Goal: Find specific page/section: Find specific page/section

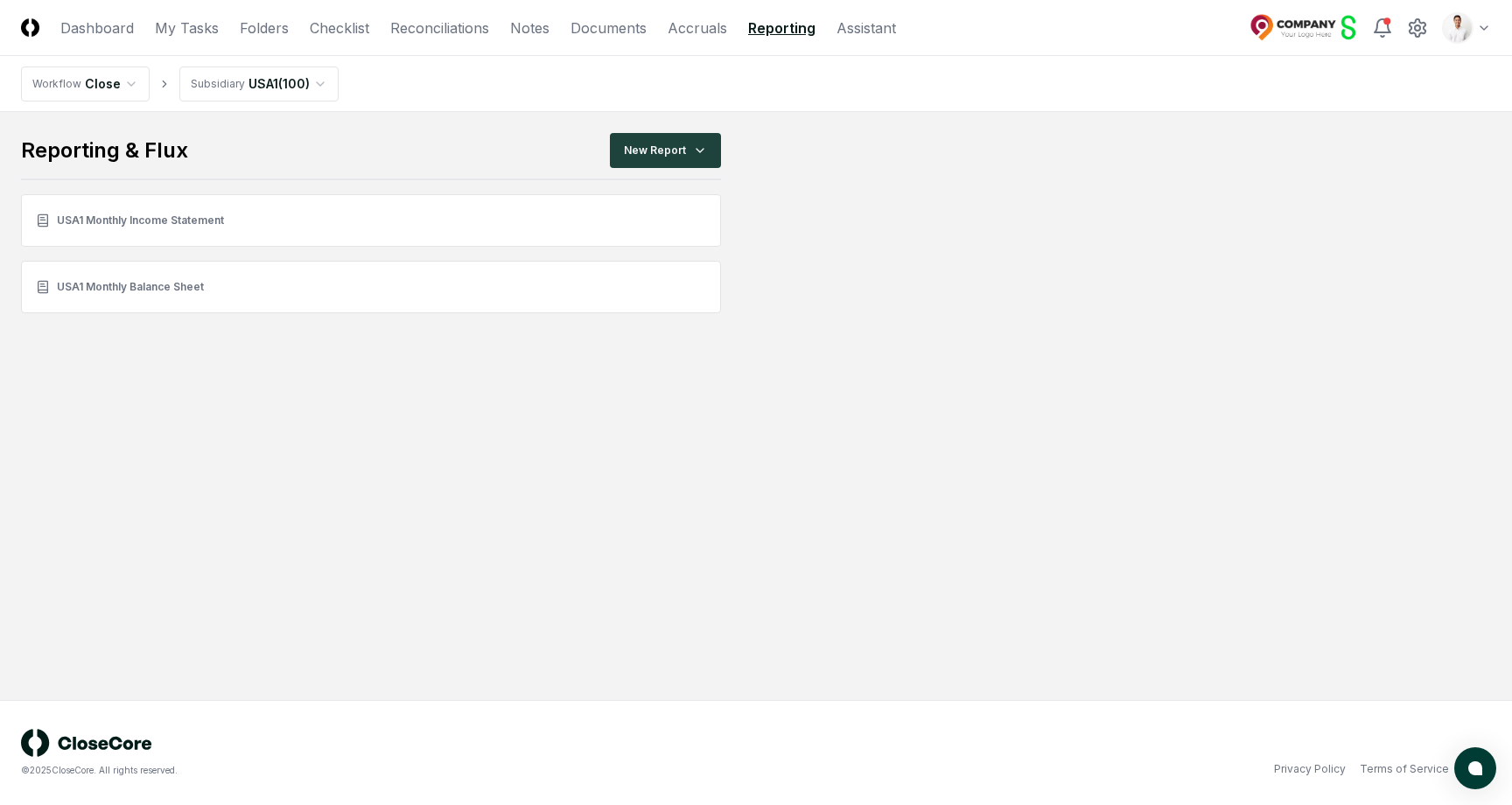
click at [1474, 35] on html "CloseCore Dashboard My Tasks Folders Checklist Reconciliations Notes Documents …" at bounding box center [756, 402] width 1512 height 805
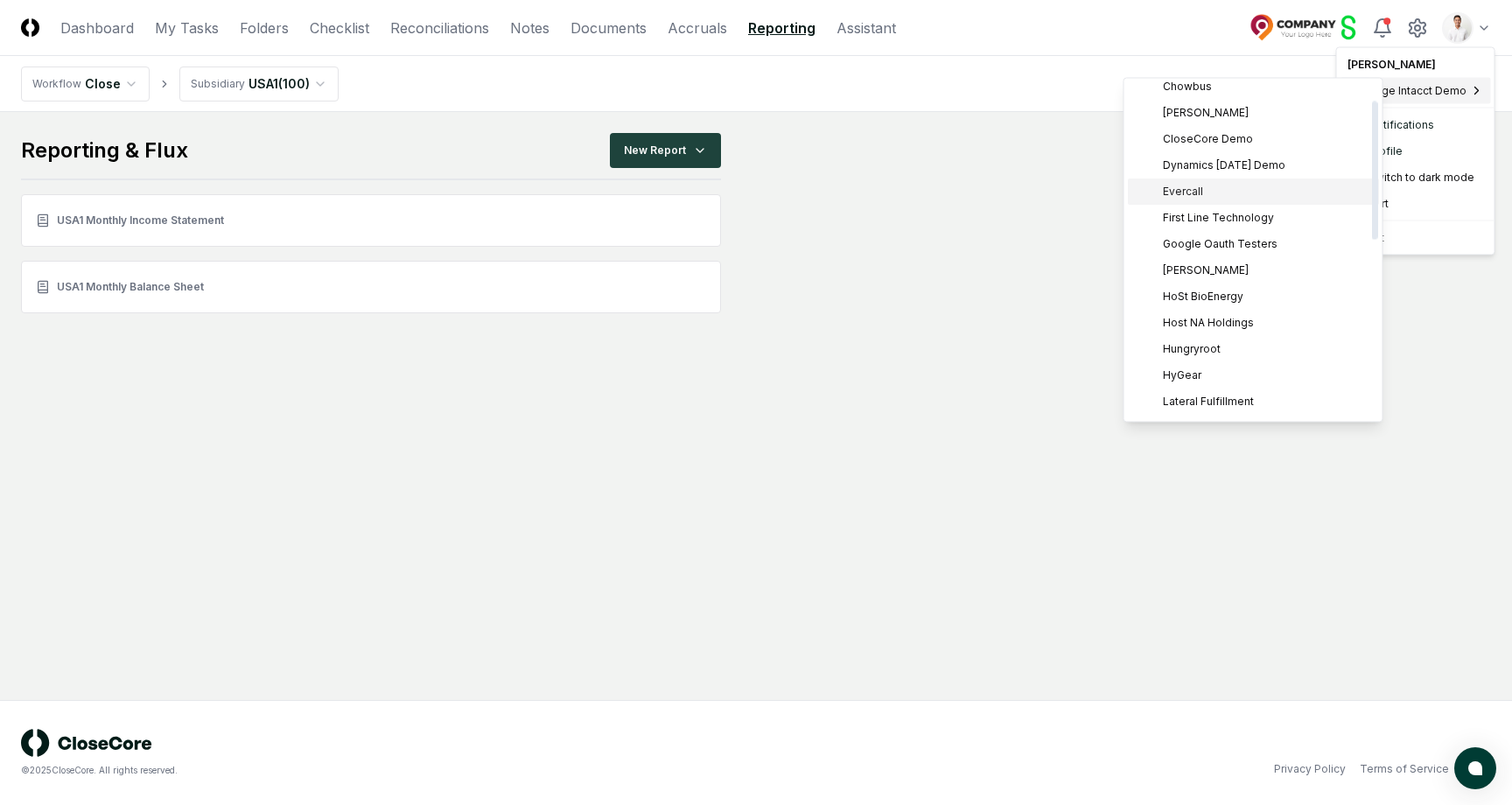
scroll to position [63, 0]
click at [1192, 360] on div "HyGear" at bounding box center [1253, 373] width 251 height 26
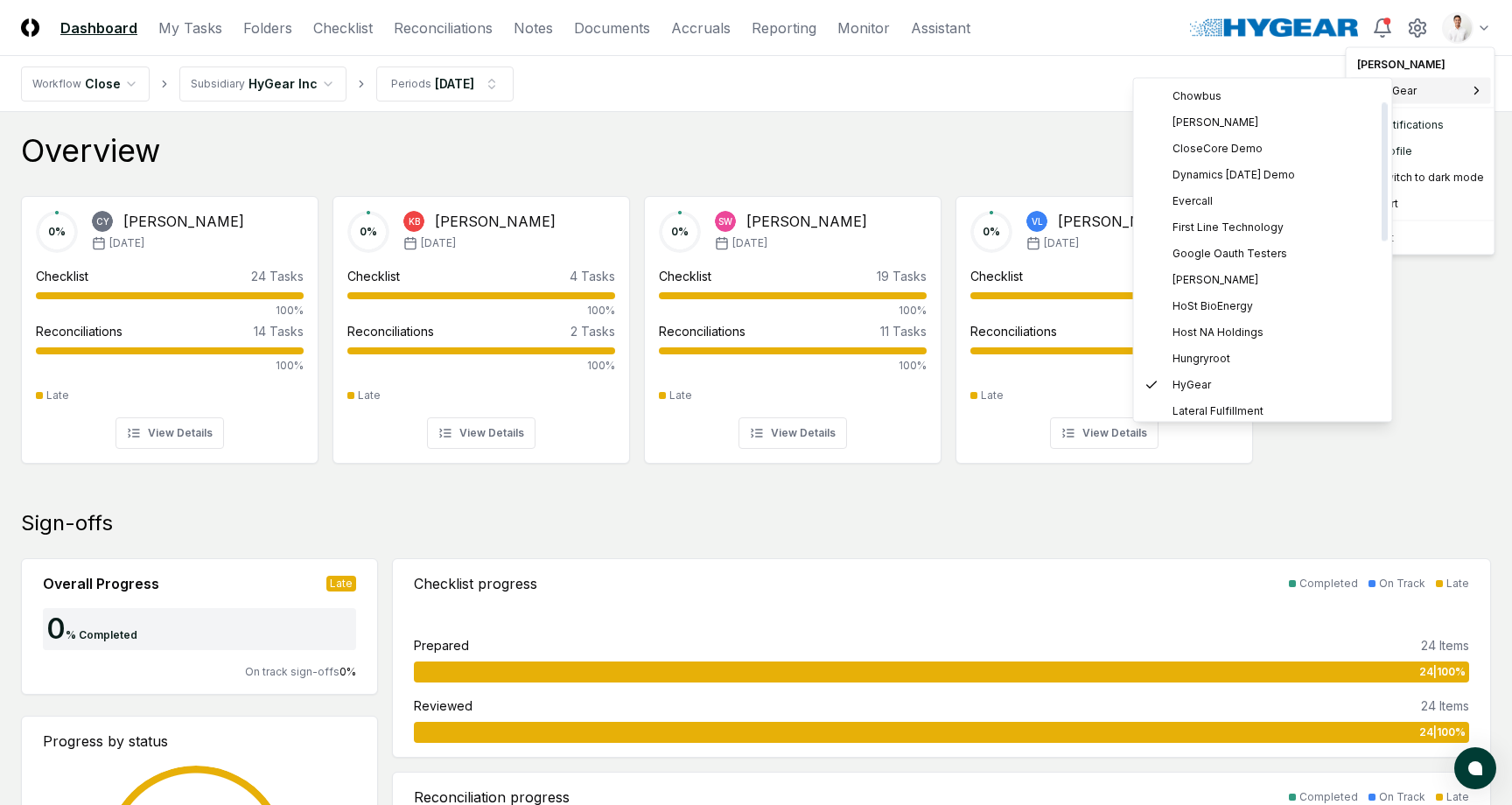
scroll to position [53, 0]
click at [1198, 351] on span "Hungryroot" at bounding box center [1201, 357] width 58 height 16
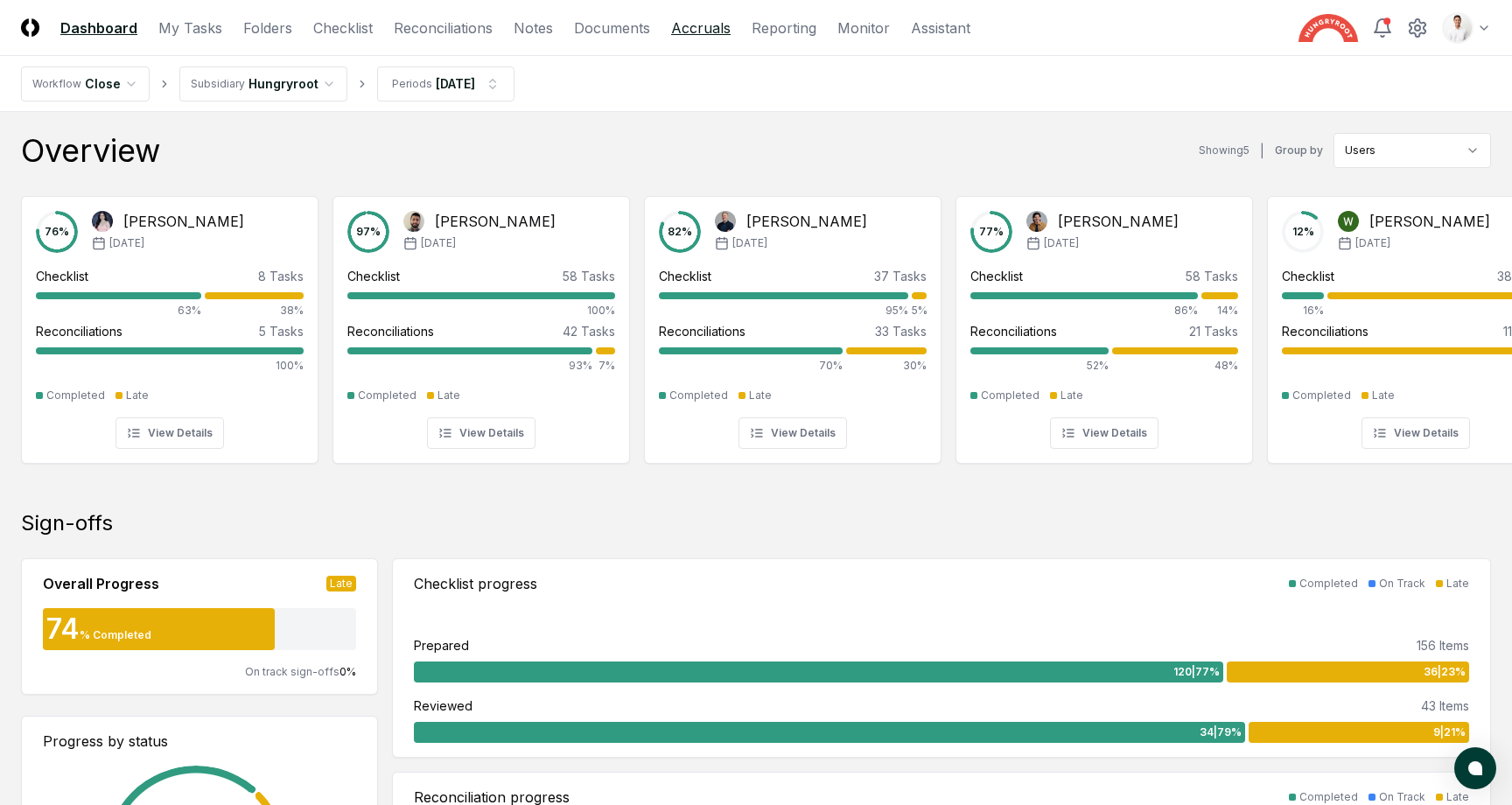
click at [674, 25] on link "Accruals" at bounding box center [701, 27] width 60 height 21
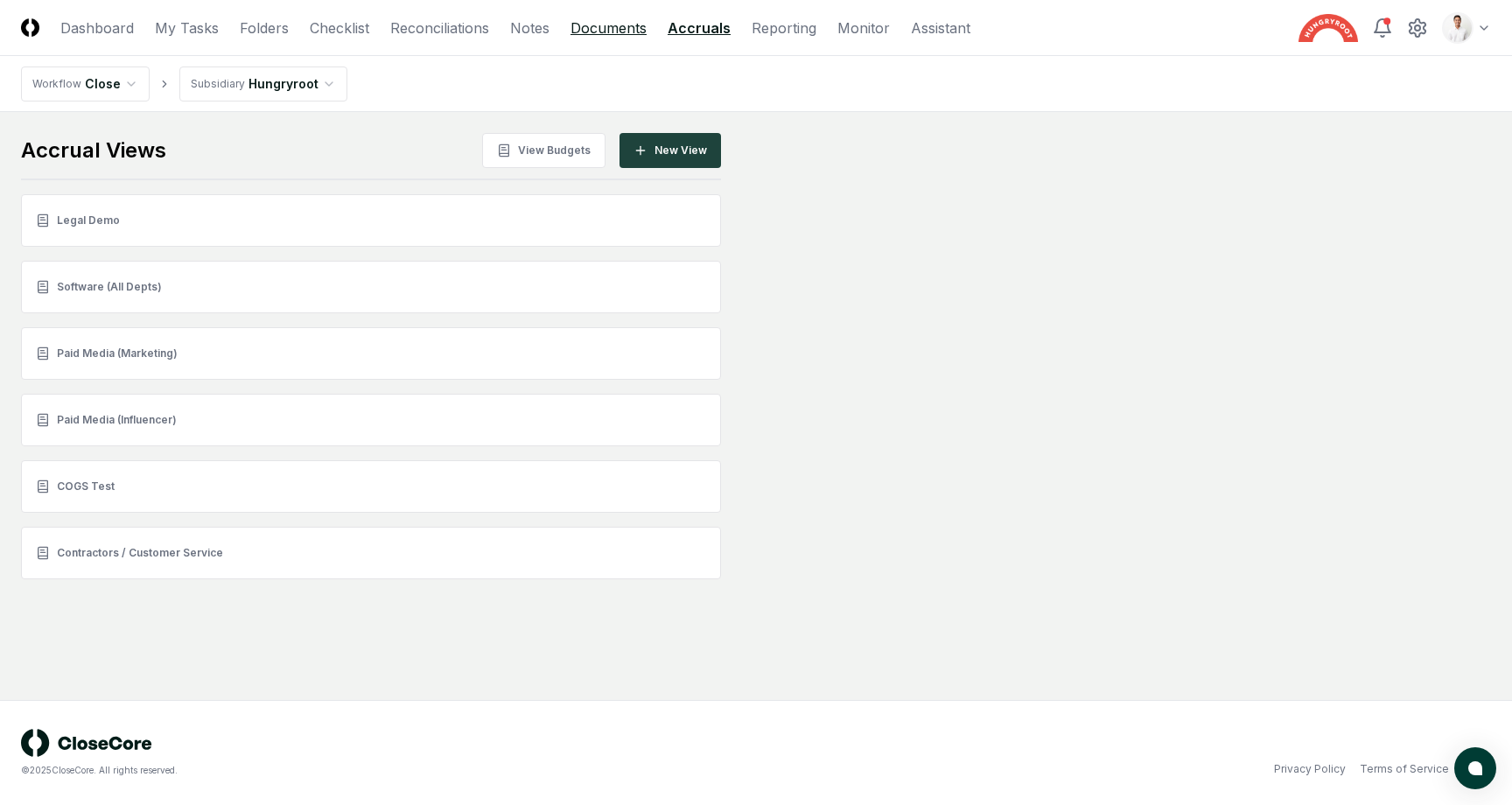
click at [620, 28] on link "Documents" at bounding box center [609, 27] width 76 height 21
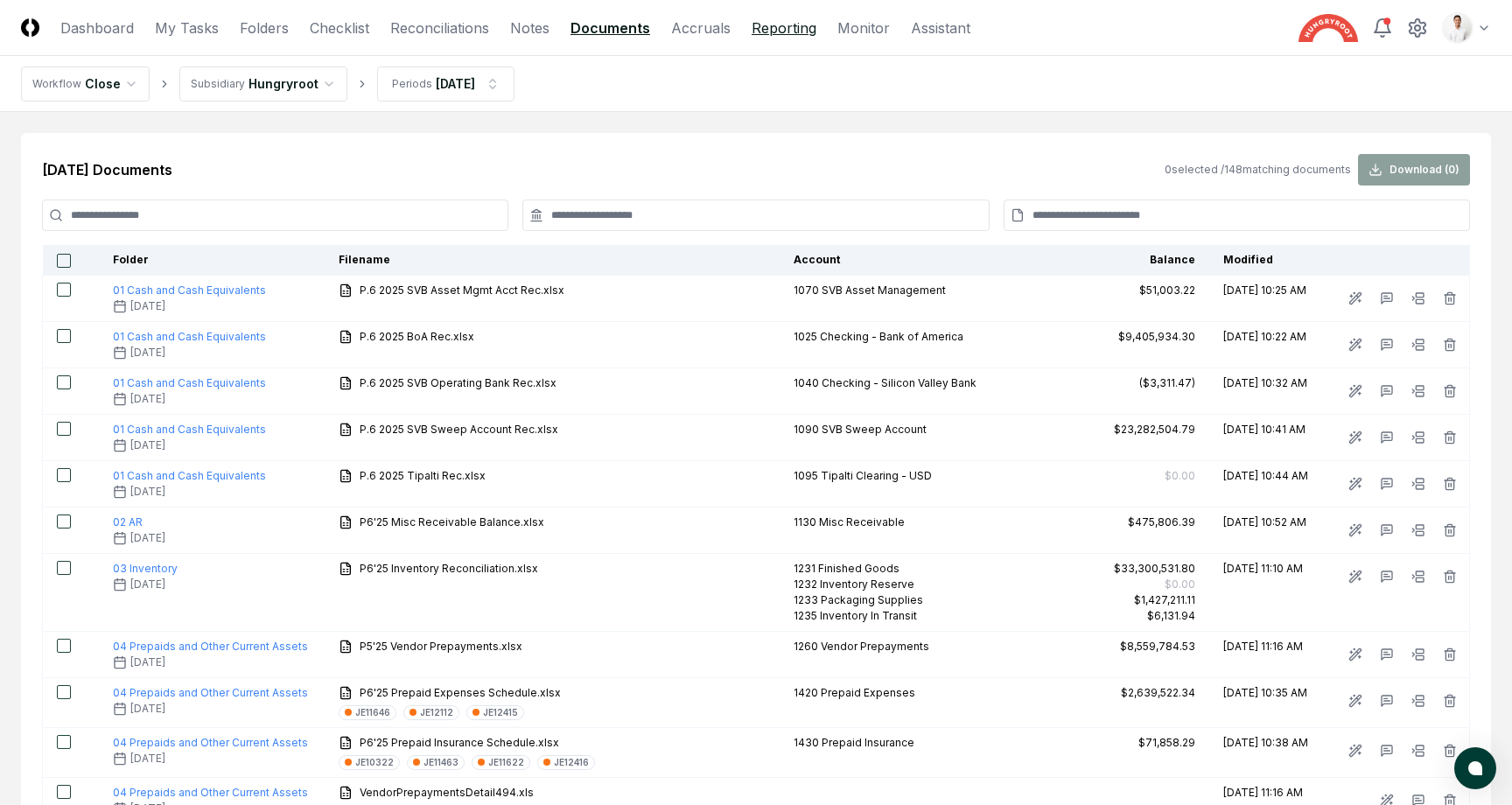
click at [765, 31] on link "Reporting" at bounding box center [784, 27] width 65 height 21
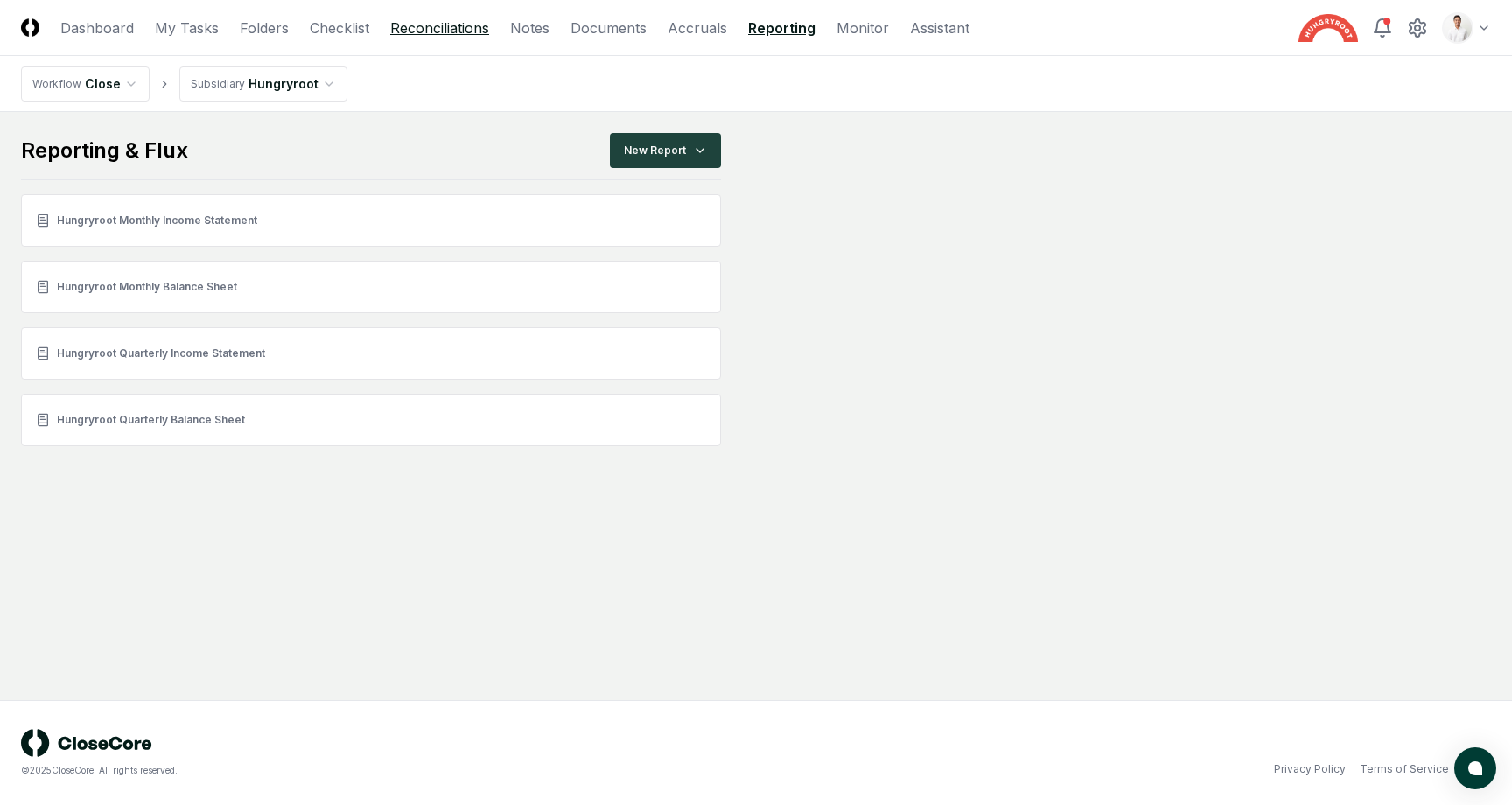
click at [470, 21] on link "Reconciliations" at bounding box center [439, 27] width 99 height 21
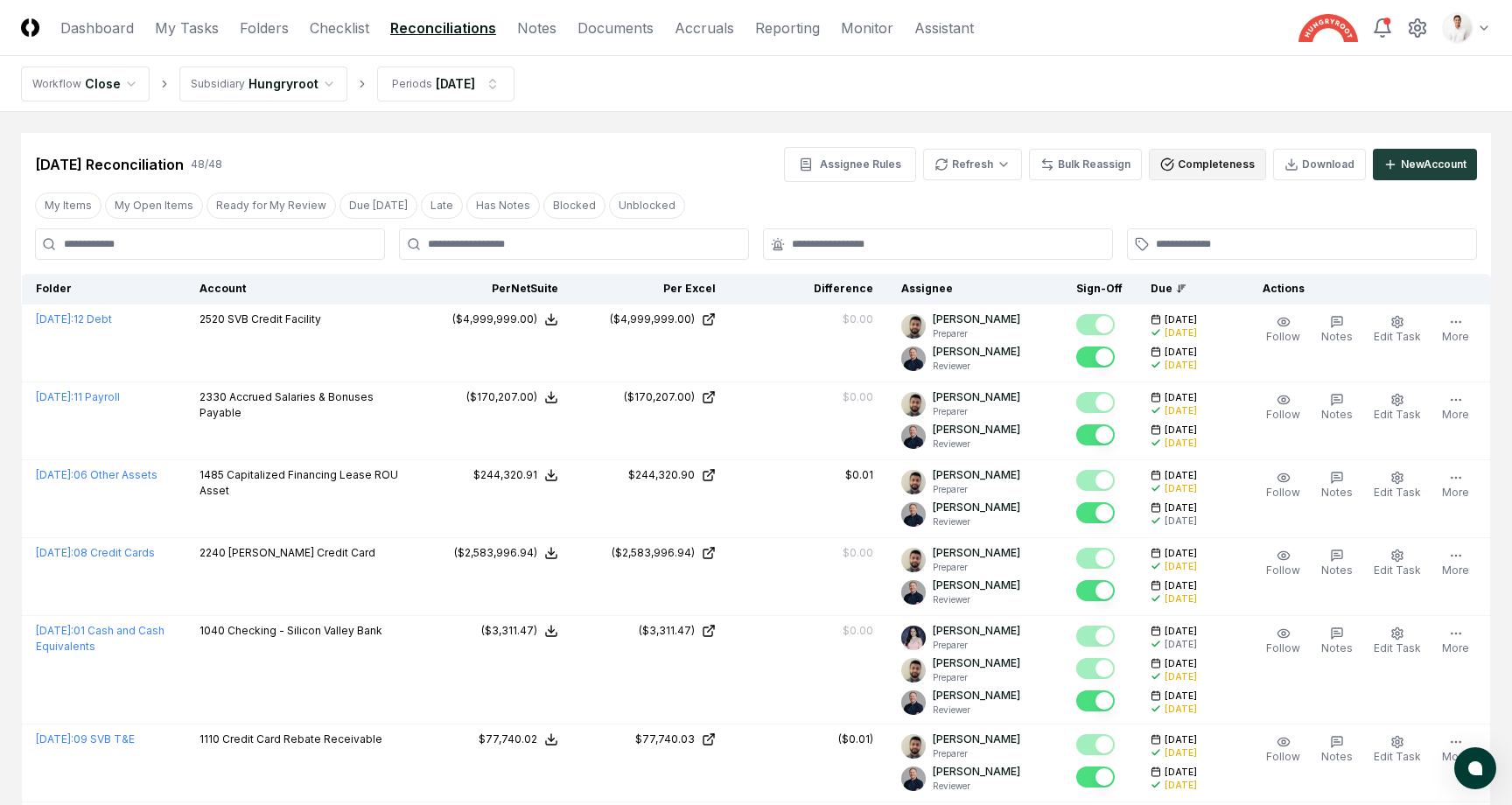
click at [1212, 163] on button "Completeness" at bounding box center [1208, 165] width 118 height 31
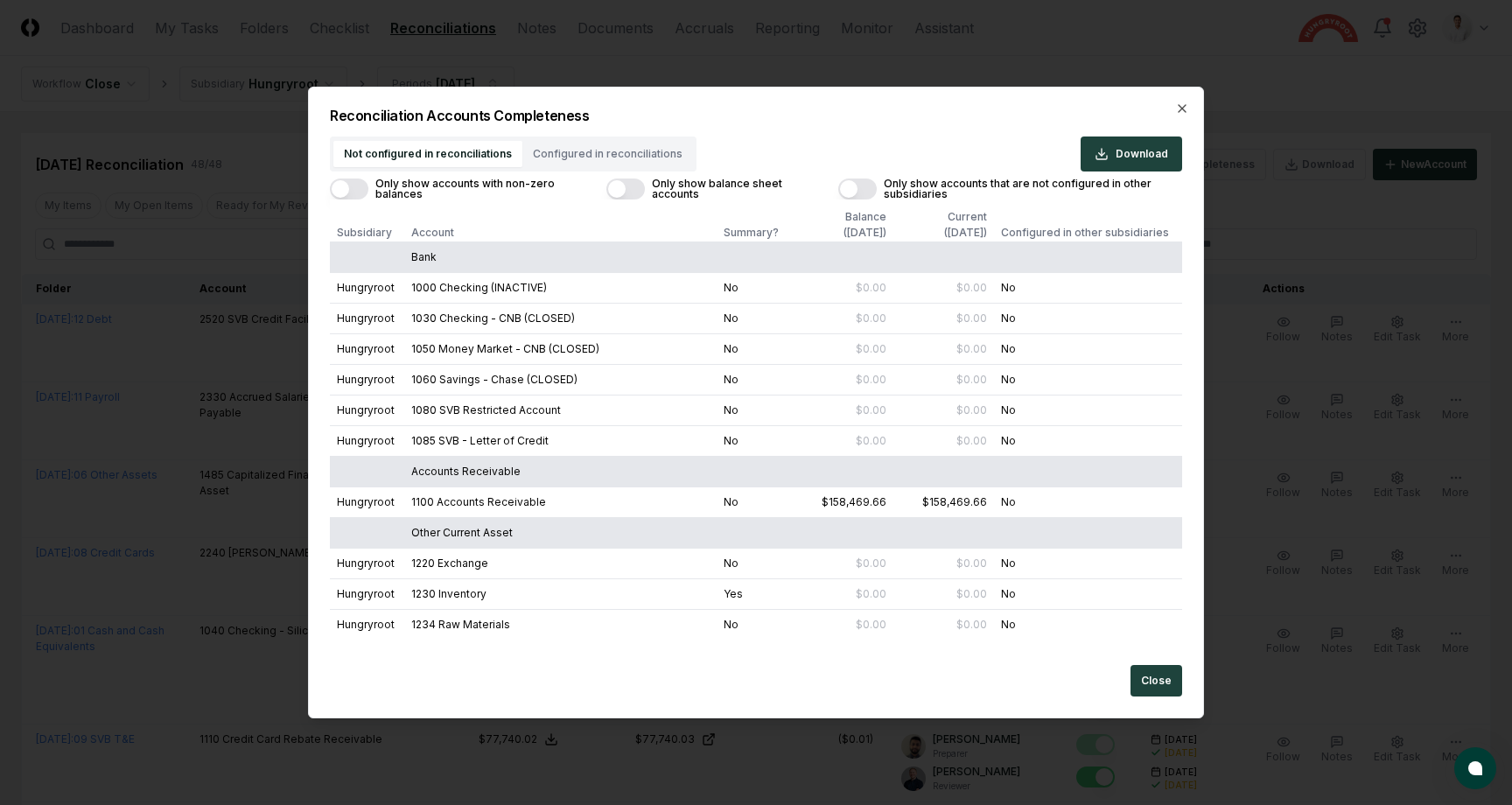
click at [564, 166] on div "Not configured in reconciliations Configured in reconciliations" at bounding box center [513, 154] width 366 height 35
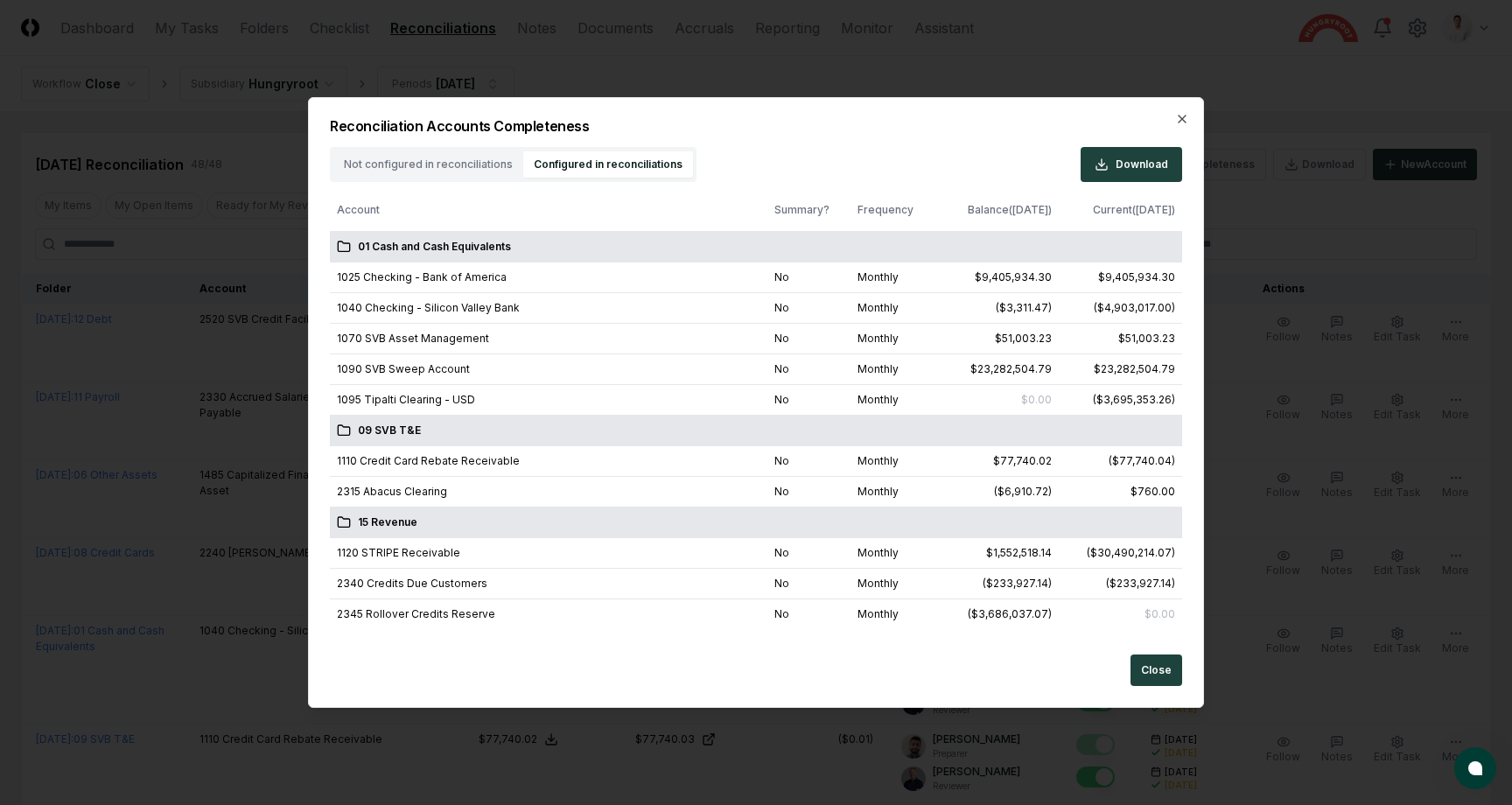
click at [566, 157] on button "Configured in reconciliations" at bounding box center [608, 165] width 170 height 26
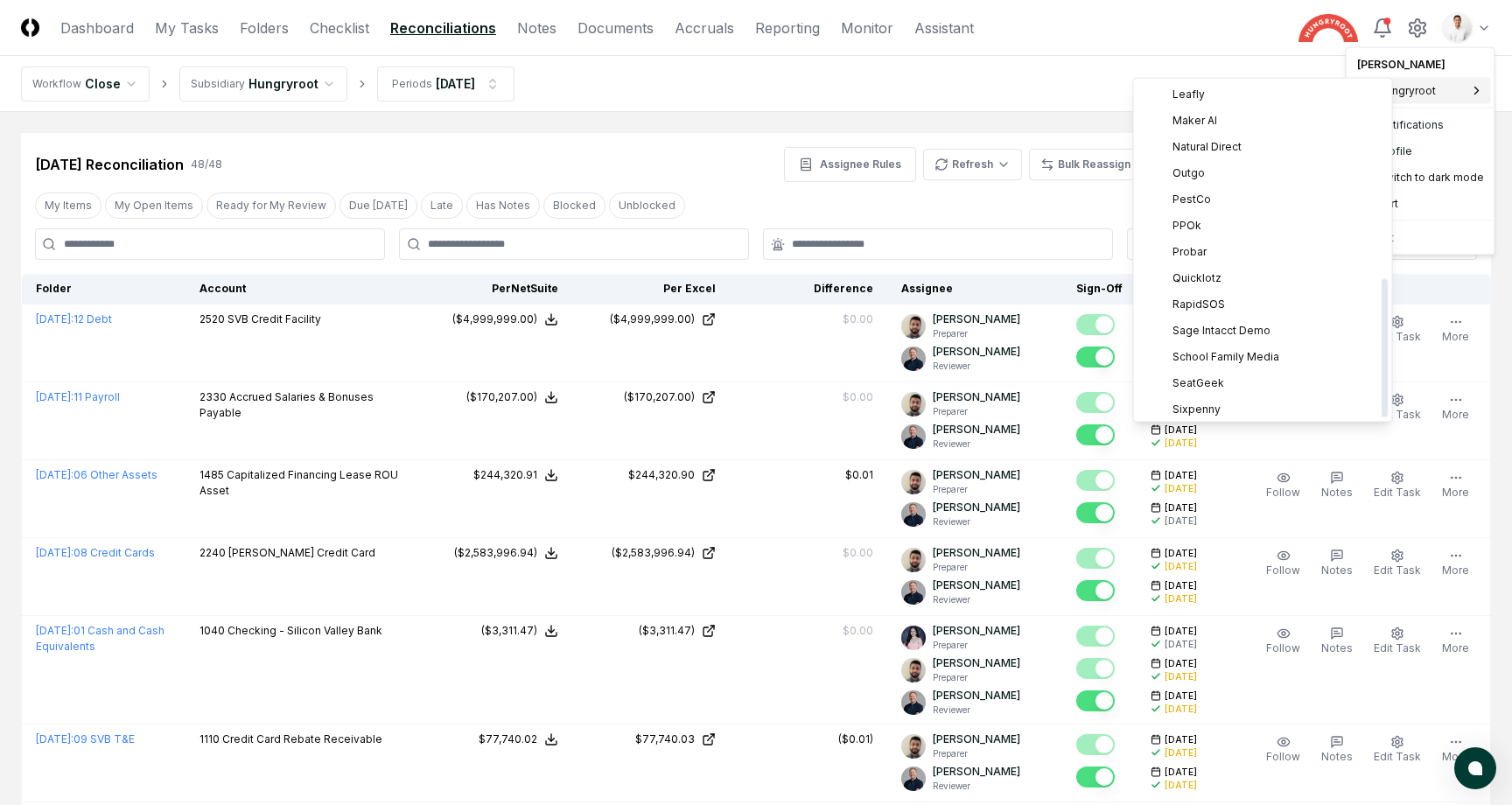
scroll to position [478, 0]
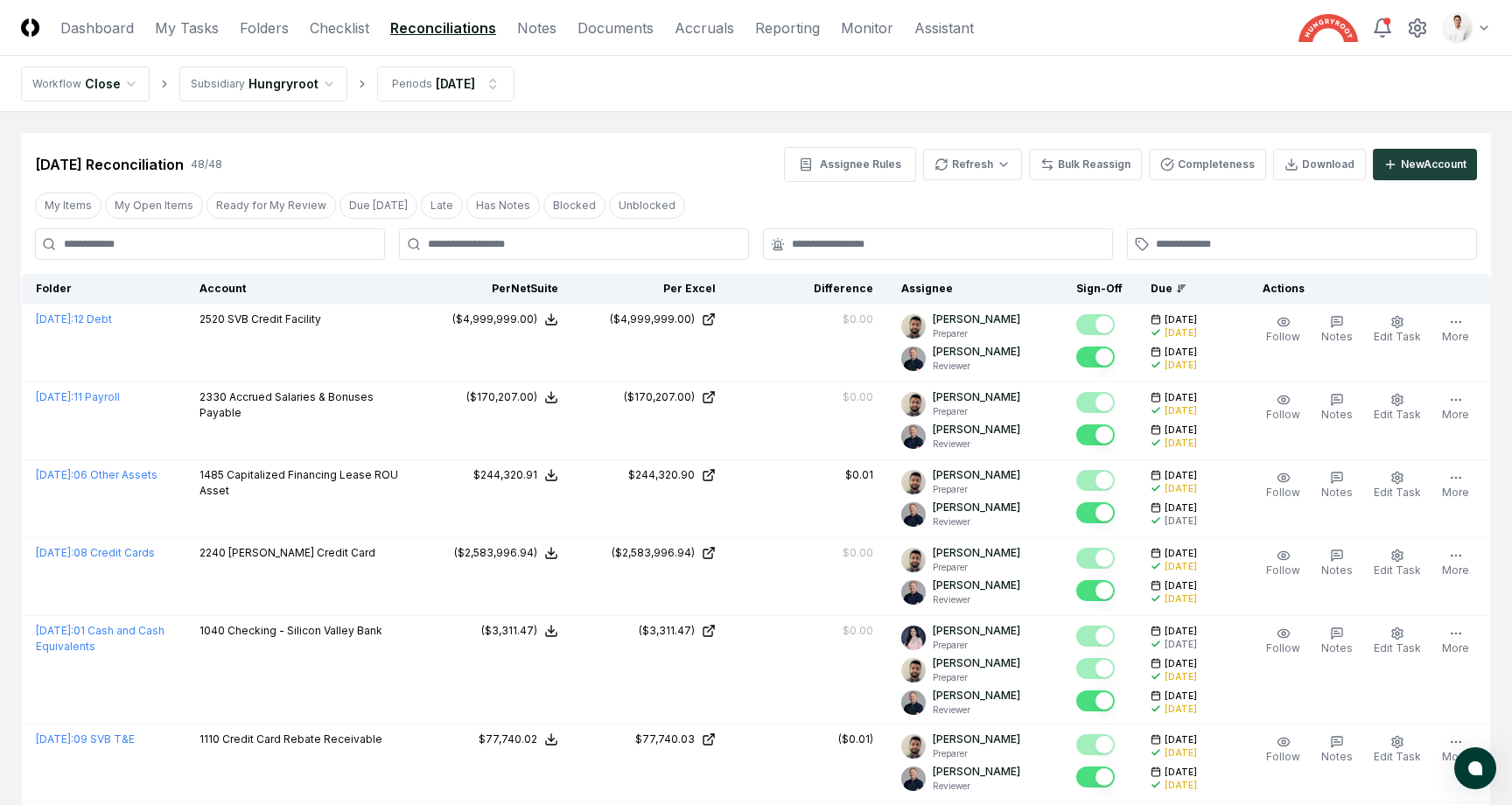
click at [1016, 94] on nav "Workflow Close Subsidiary Hungryroot Periods [DATE]" at bounding box center [756, 83] width 1512 height 56
